Goal: Use online tool/utility: Utilize a website feature to perform a specific function

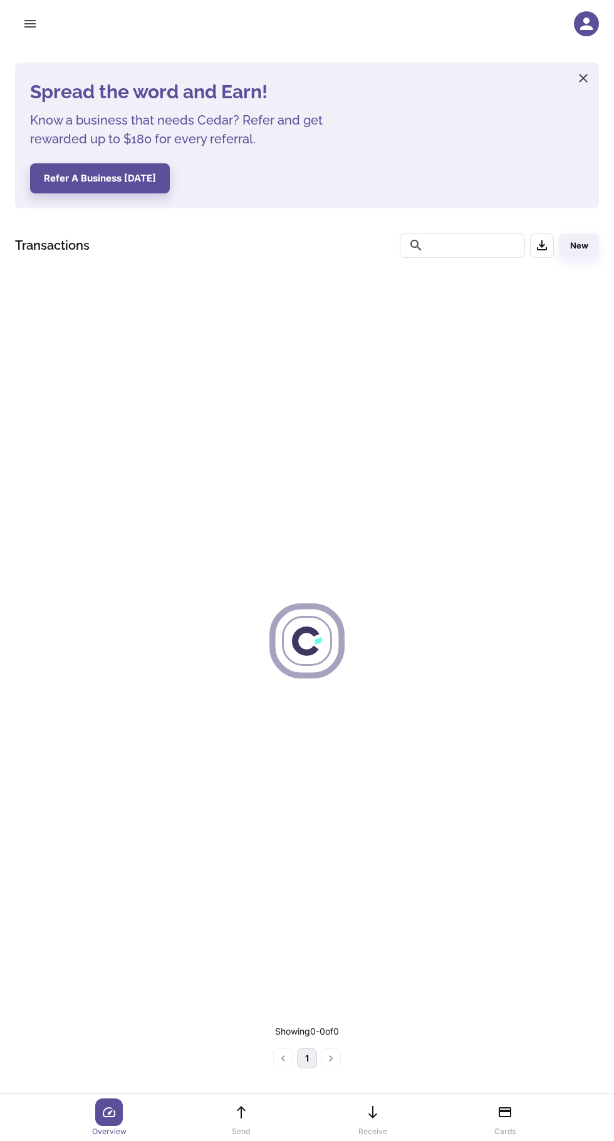
click at [30, 24] on icon "button" at bounding box center [29, 24] width 11 height 8
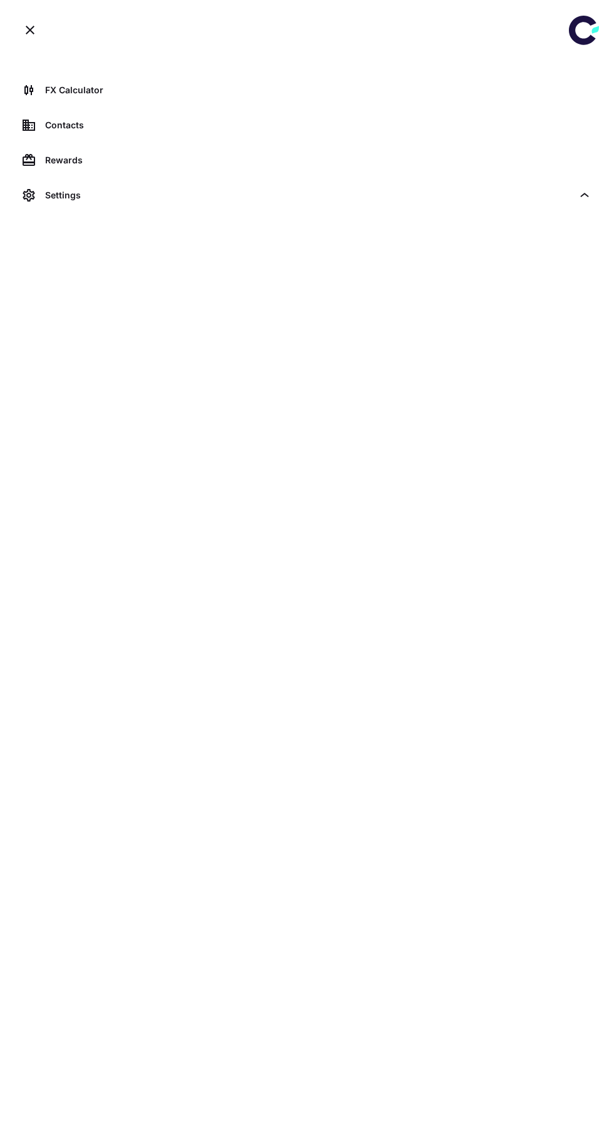
click at [54, 88] on div "FX Calculator" at bounding box center [318, 90] width 546 height 14
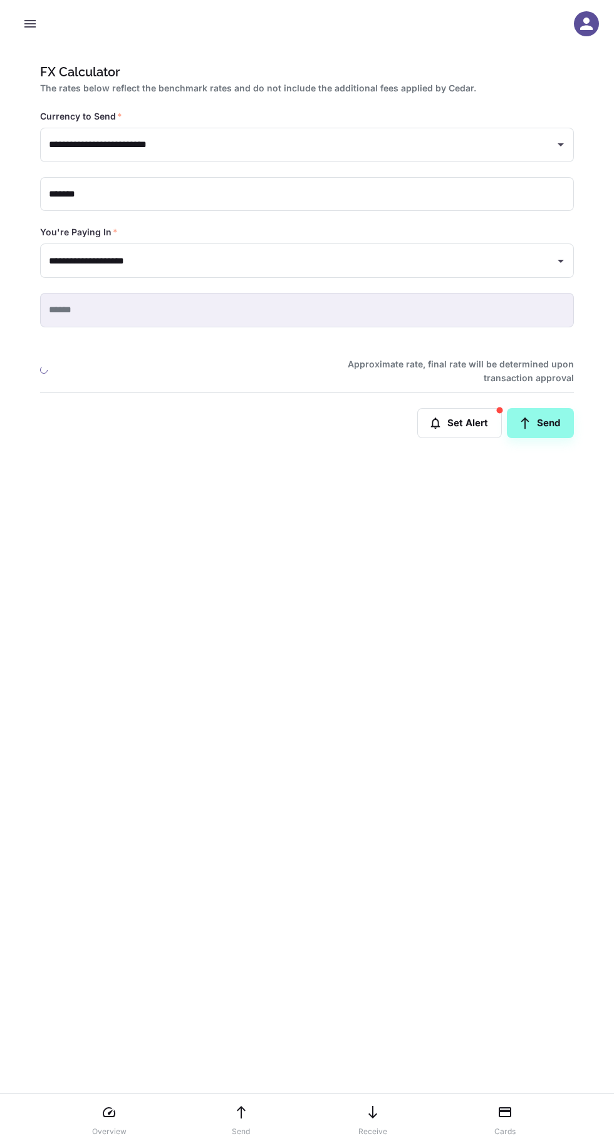
type input "**********"
